Goal: Navigation & Orientation: Find specific page/section

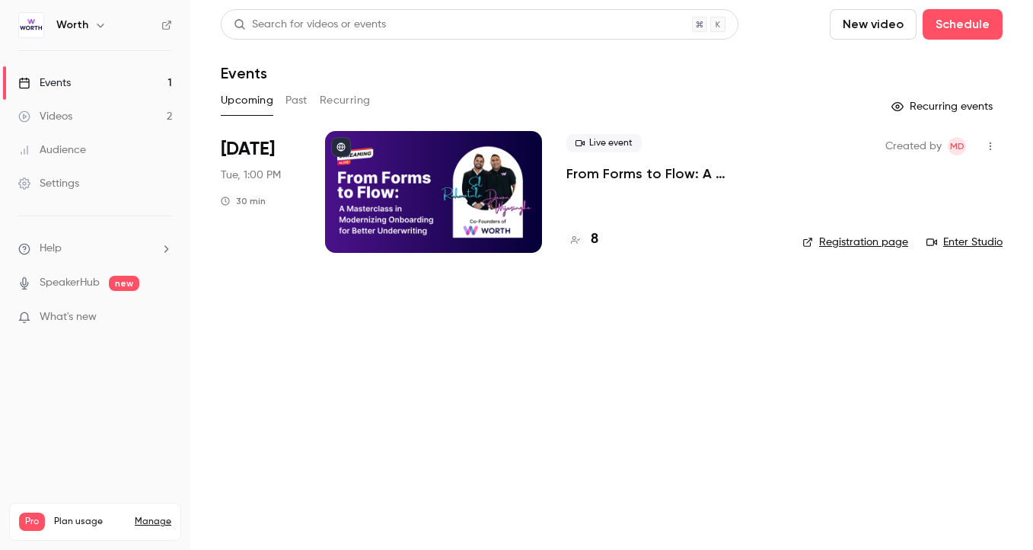
click at [419, 82] on div "Search for videos or events New video Schedule Events Upcoming Past Recurring R…" at bounding box center [612, 140] width 782 height 262
click at [447, 209] on div at bounding box center [433, 192] width 217 height 122
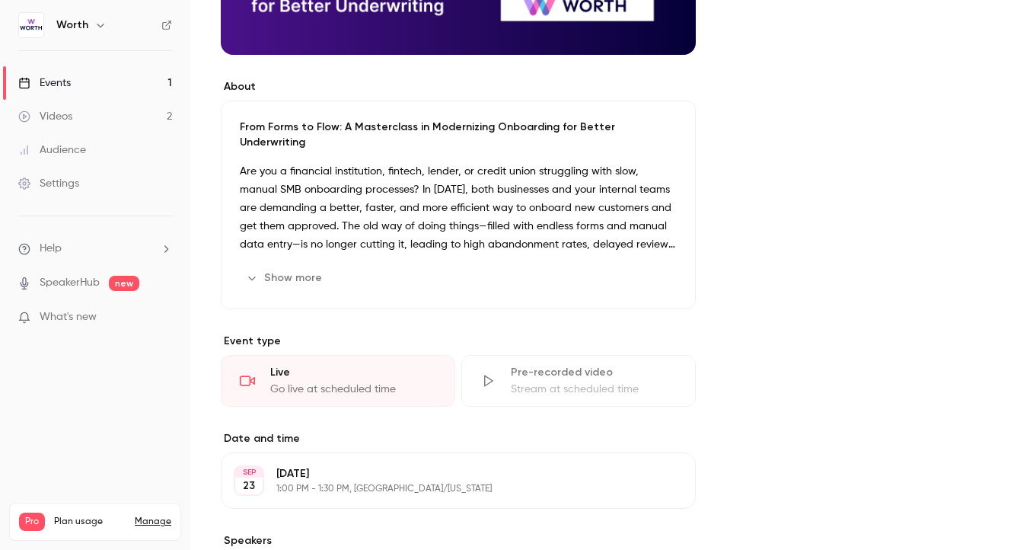
scroll to position [368, 0]
click at [302, 266] on button "Show more" at bounding box center [285, 278] width 91 height 24
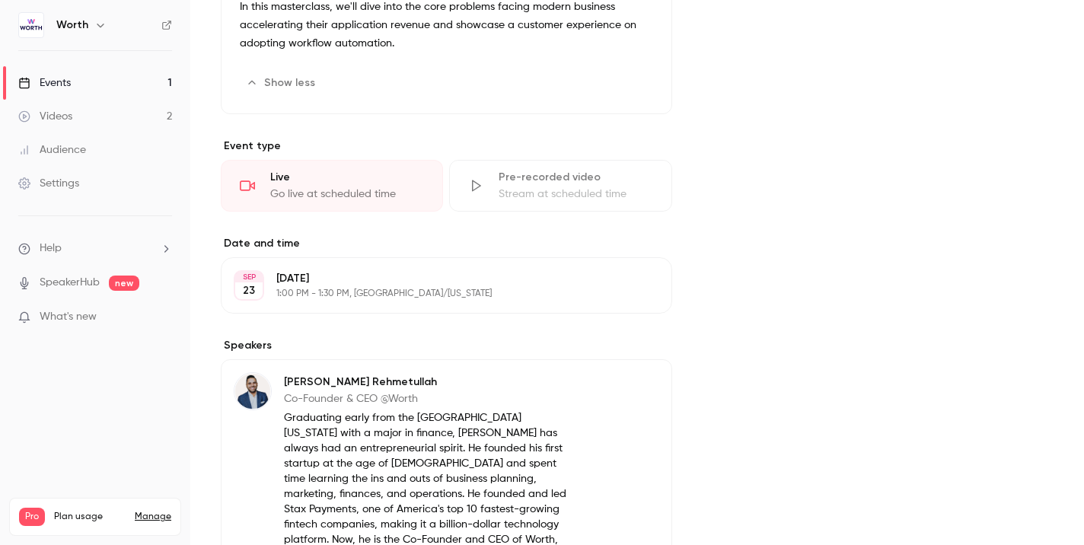
scroll to position [285, 0]
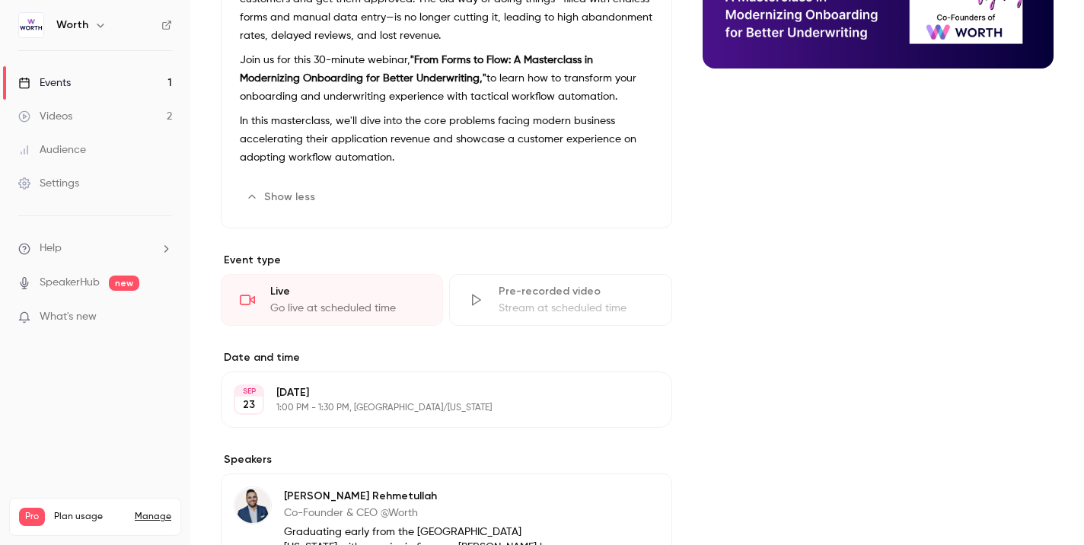
click at [72, 280] on link "SpeakerHub" at bounding box center [70, 283] width 60 height 16
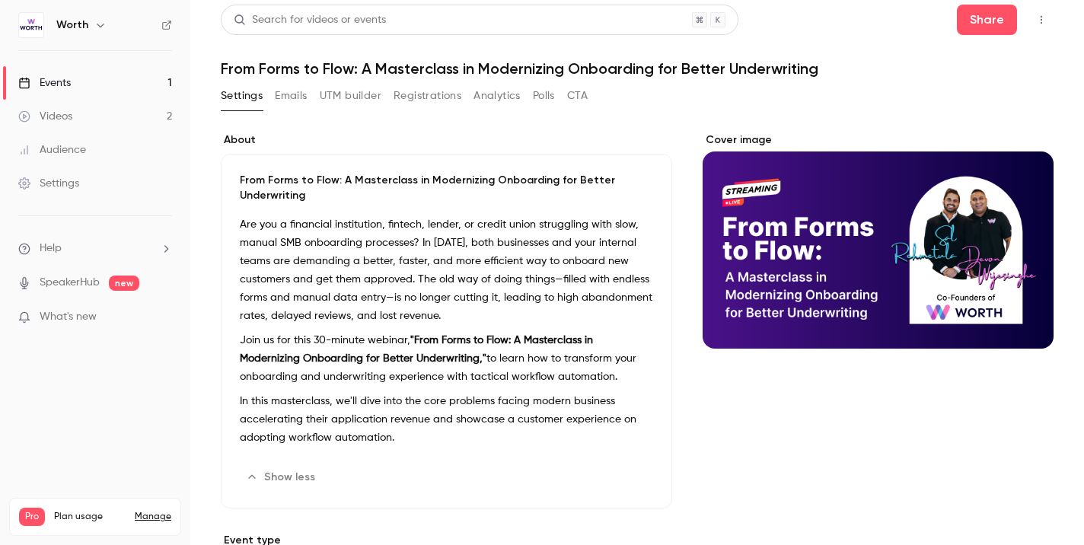
scroll to position [0, 0]
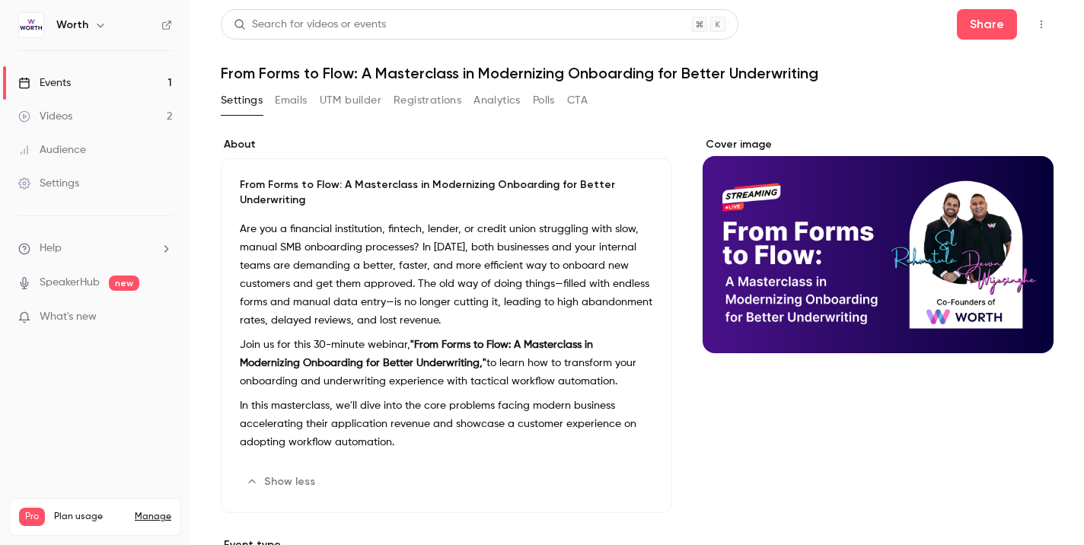
click at [94, 82] on link "Events 1" at bounding box center [95, 82] width 190 height 33
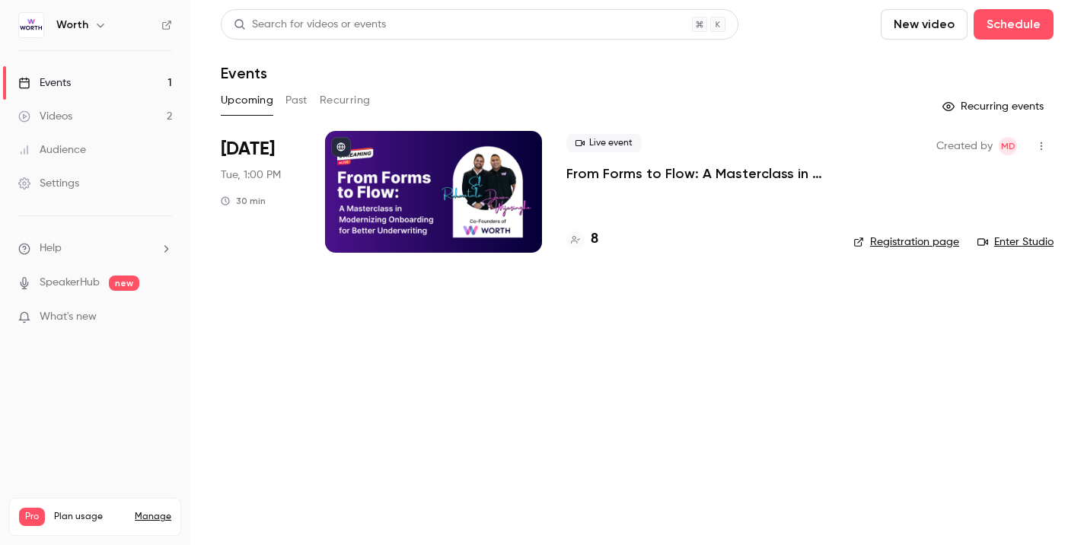
click at [443, 225] on div at bounding box center [433, 192] width 217 height 122
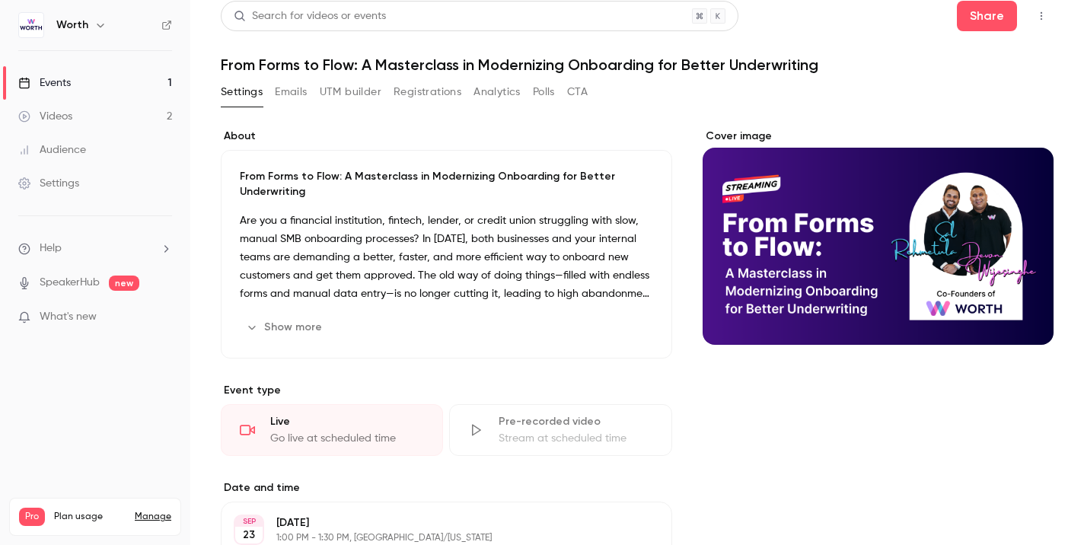
scroll to position [14, 0]
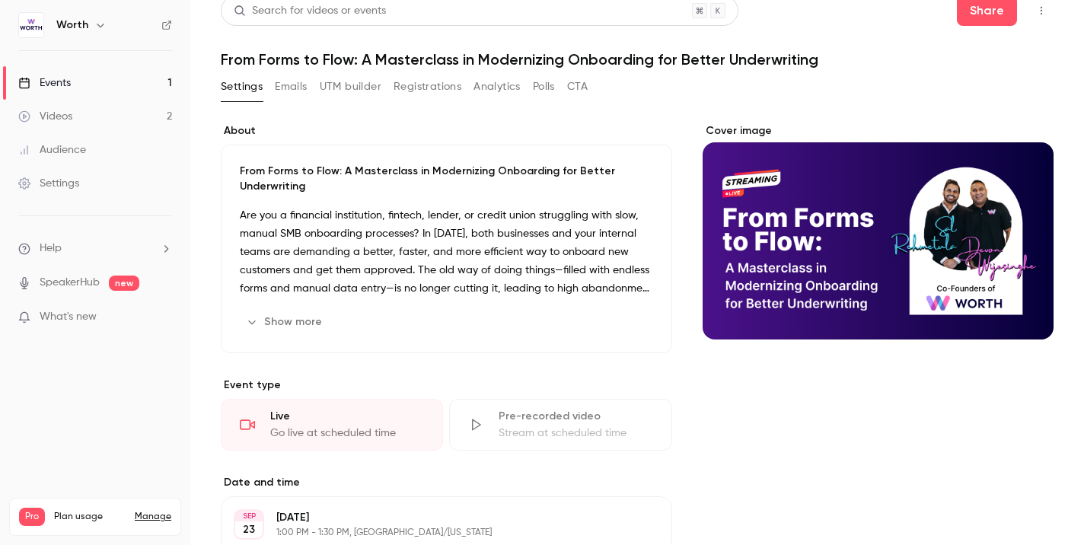
click at [88, 81] on link "Events 1" at bounding box center [95, 82] width 190 height 33
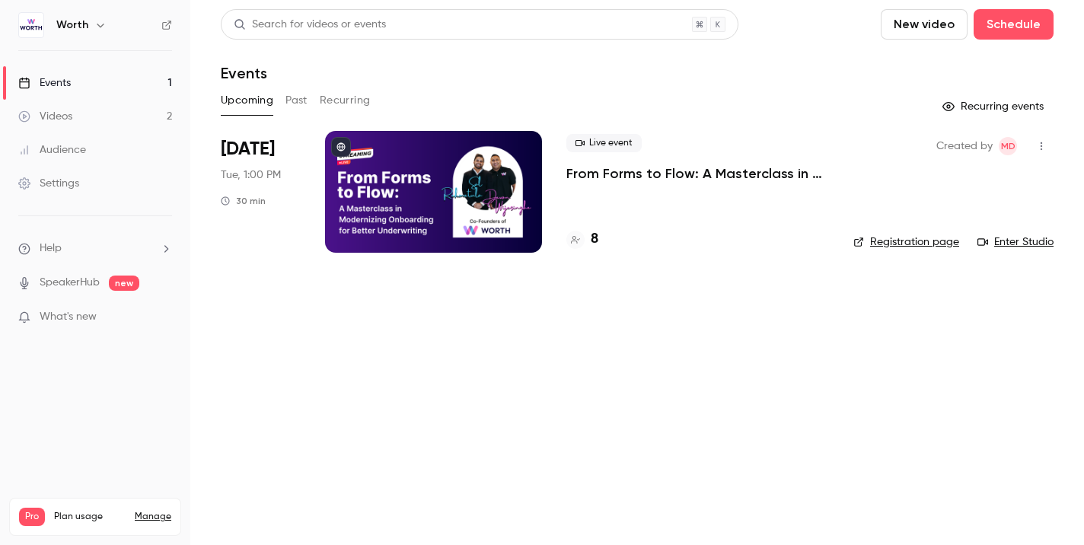
click at [996, 243] on link "Enter Studio" at bounding box center [1015, 241] width 76 height 15
